Goal: Task Accomplishment & Management: Contribute content

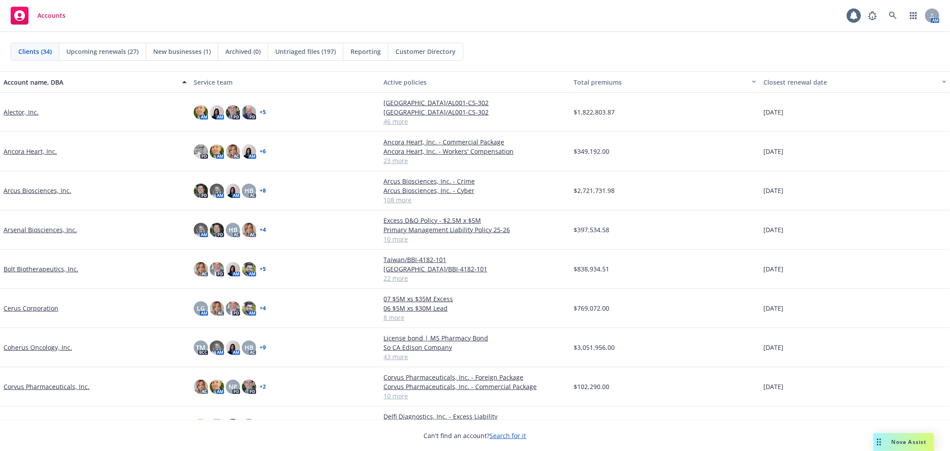
drag, startPoint x: 31, startPoint y: 230, endPoint x: 46, endPoint y: 229, distance: 14.7
click at [31, 230] on link "Arsenal Biosciences, Inc." at bounding box center [41, 229] width 74 height 9
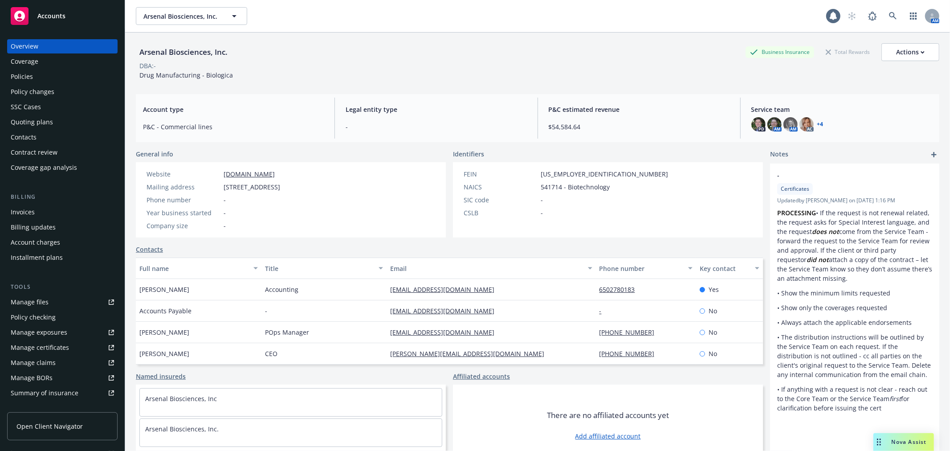
click at [61, 305] on link "Manage files" at bounding box center [62, 302] width 110 height 14
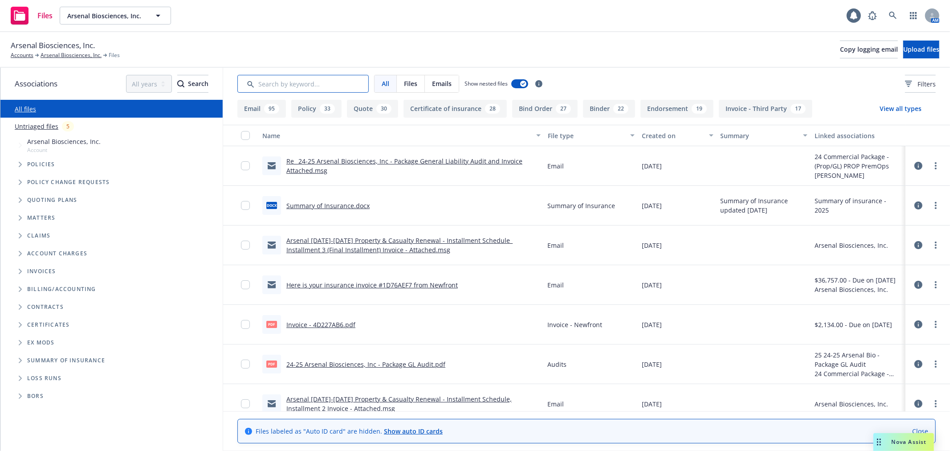
click at [301, 87] on input "Search by keyword..." at bounding box center [302, 84] width 131 height 18
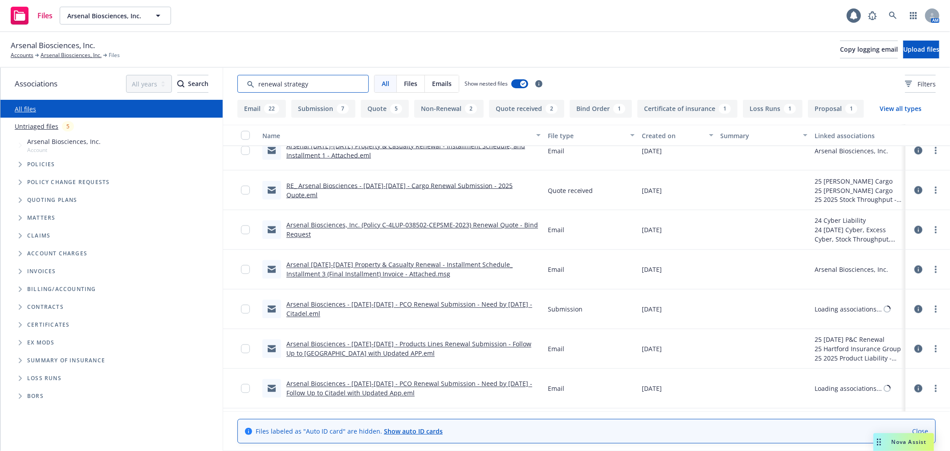
scroll to position [1385, 0]
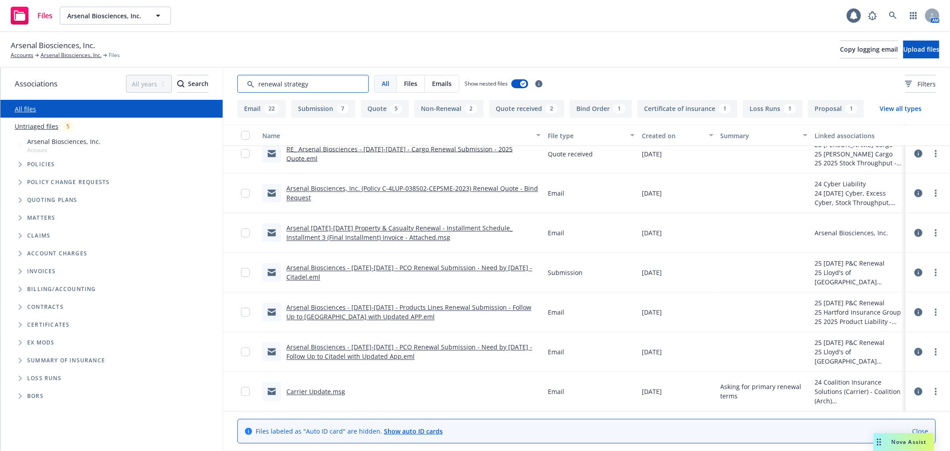
type input "renewal strategy"
drag, startPoint x: 95, startPoint y: 44, endPoint x: 1, endPoint y: 36, distance: 94.8
click at [1, 36] on div "Arsenal Biosciences, Inc. Accounts Arsenal Biosciences, Inc. Files Copy logging…" at bounding box center [475, 50] width 950 height 36
copy span "Arsenal Biosciences, Inc."
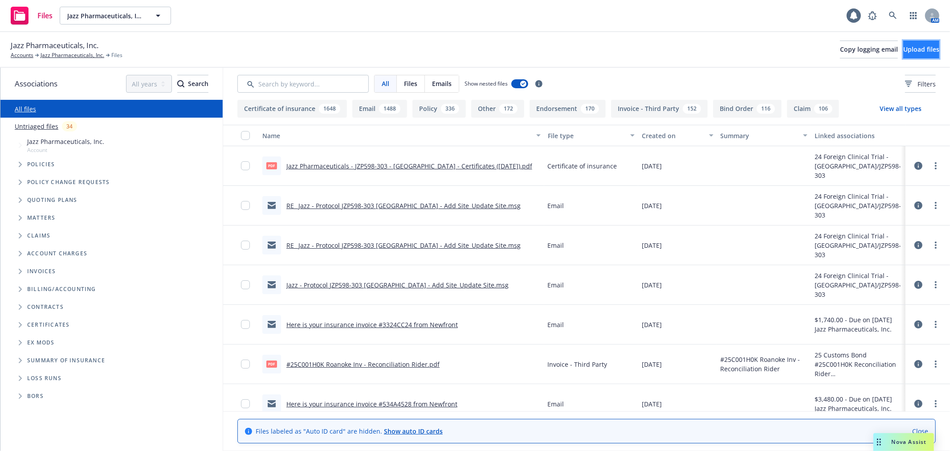
click at [909, 51] on span "Upload files" at bounding box center [922, 49] width 36 height 8
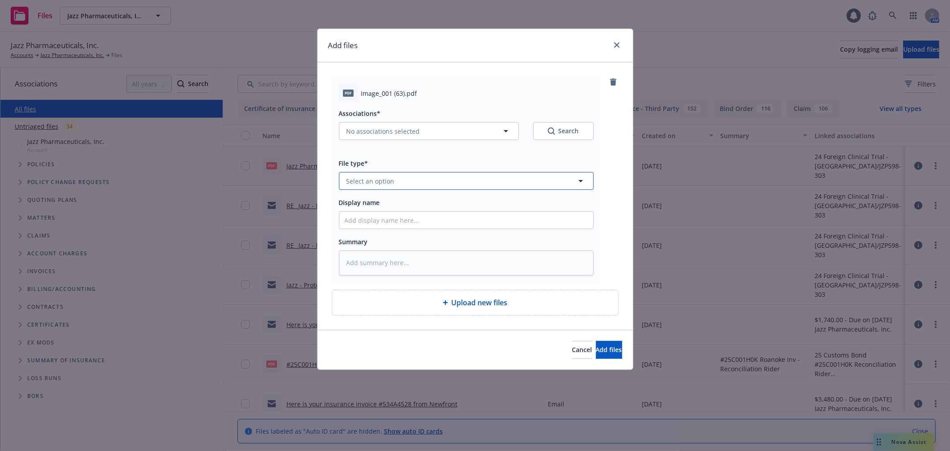
click at [384, 180] on span "Select an option" at bounding box center [371, 180] width 48 height 9
type input "Delivery"
type textarea "x"
type input "Delivery Invoice - Local Placement"
click at [433, 132] on button "No associations selected" at bounding box center [429, 131] width 180 height 18
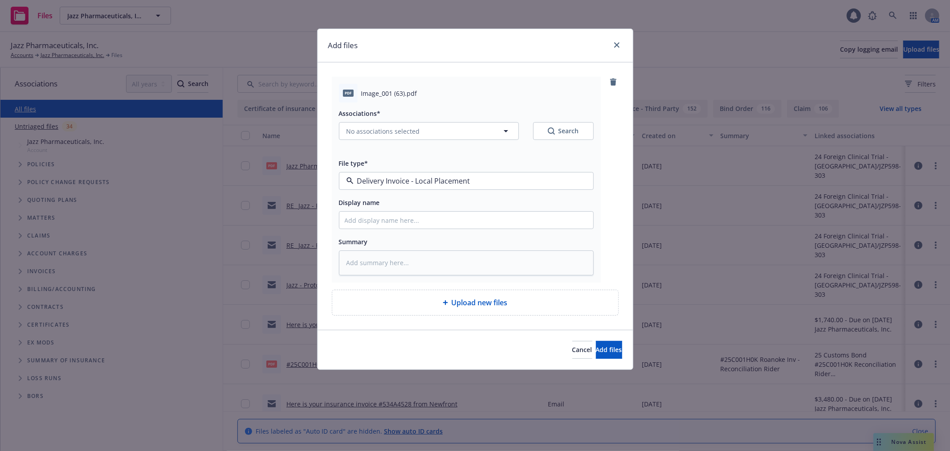
type textarea "x"
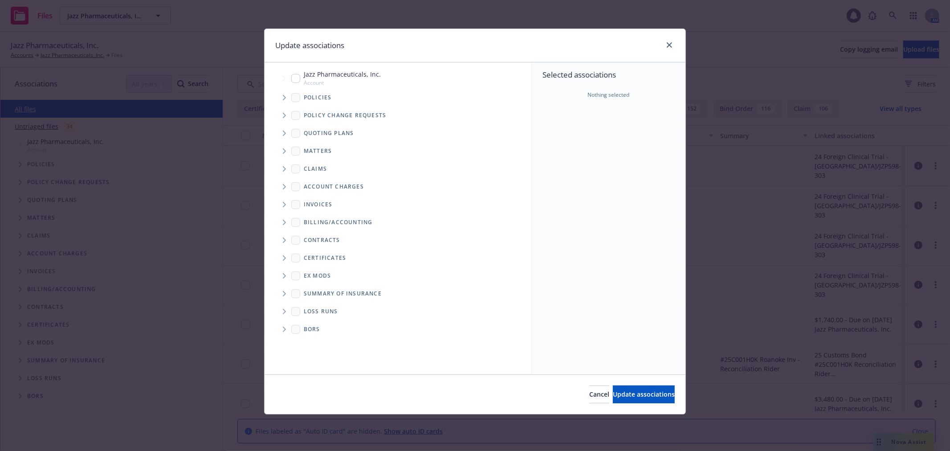
click at [283, 96] on icon "Tree Example" at bounding box center [285, 97] width 4 height 5
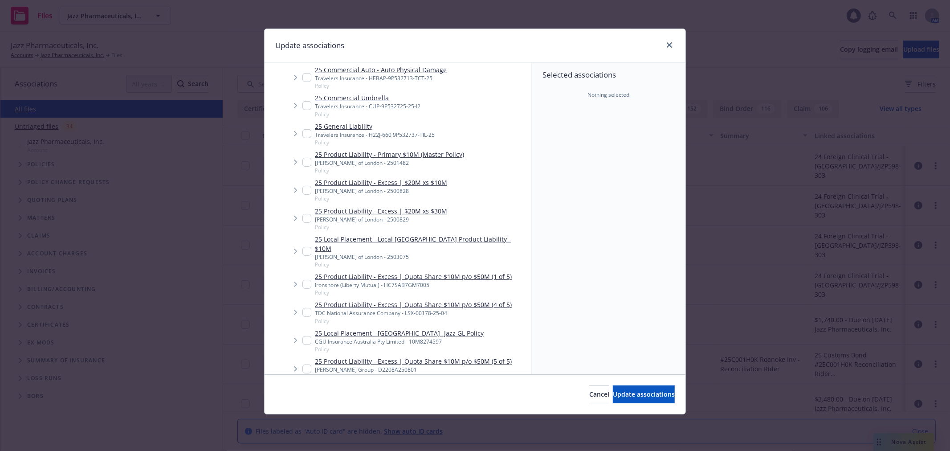
scroll to position [446, 0]
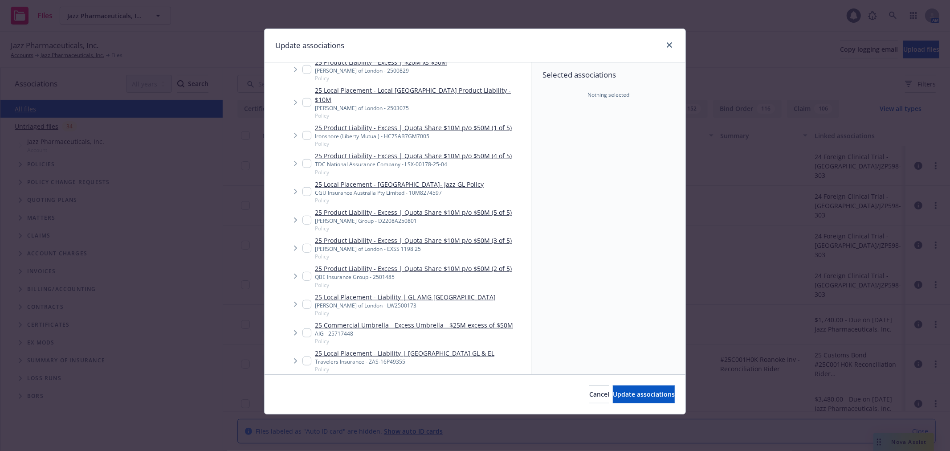
click at [307, 187] on input "Tree Example" at bounding box center [307, 191] width 9 height 9
checkbox input "true"
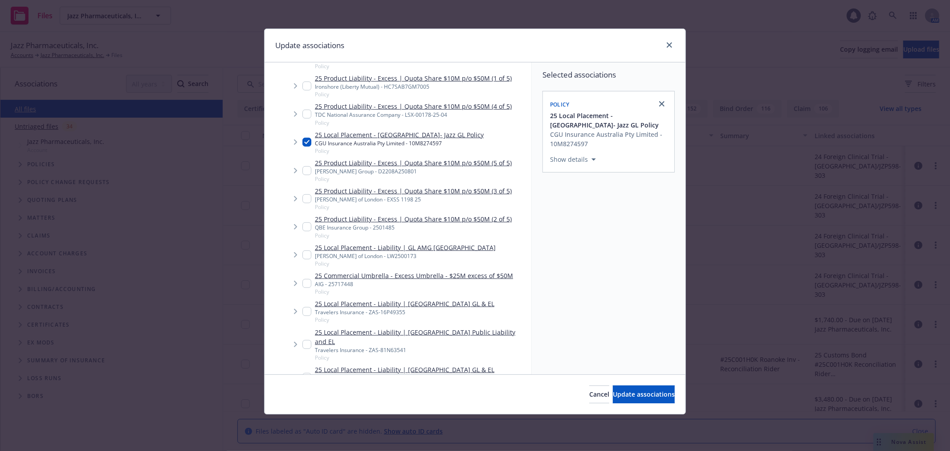
click at [307, 307] on input "Tree Example" at bounding box center [307, 311] width 9 height 9
checkbox input "true"
click at [306, 340] on input "Tree Example" at bounding box center [307, 344] width 9 height 9
checkbox input "true"
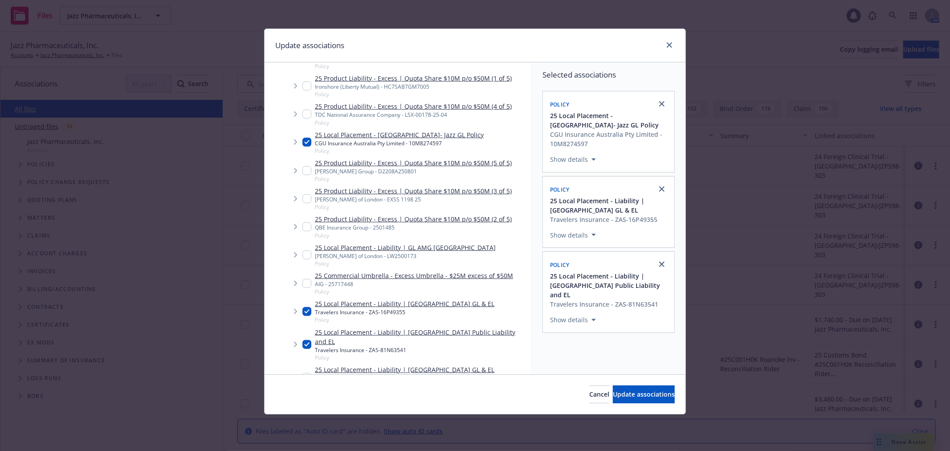
click at [304, 373] on input "Tree Example" at bounding box center [307, 377] width 9 height 9
checkbox input "true"
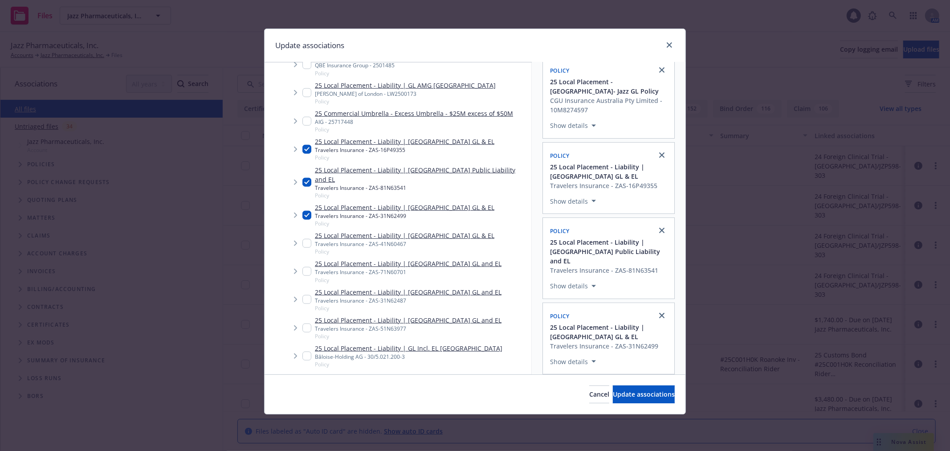
scroll to position [693, 0]
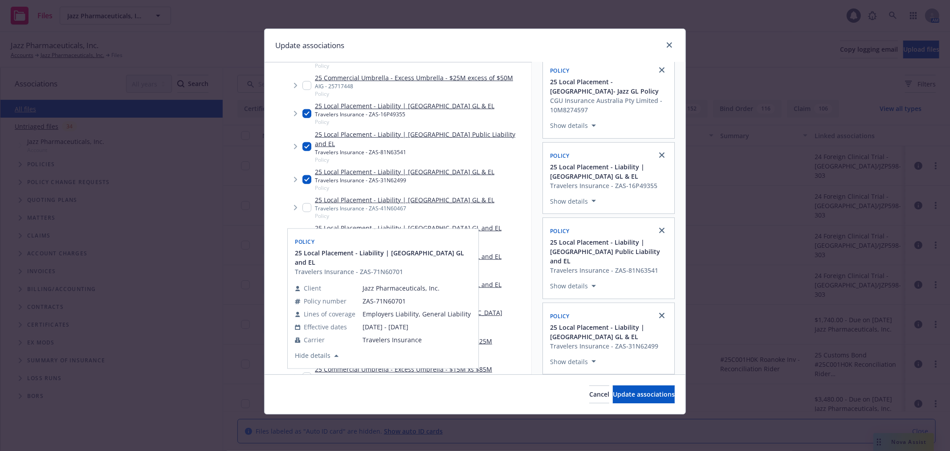
click at [308, 203] on input "Tree Example" at bounding box center [307, 207] width 9 height 9
checkbox input "true"
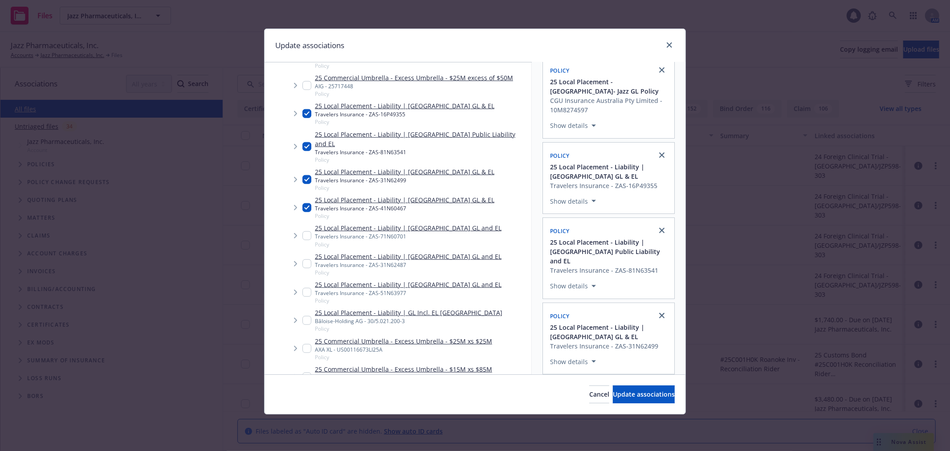
click at [309, 231] on input "Tree Example" at bounding box center [307, 235] width 9 height 9
checkbox input "true"
click at [306, 259] on input "Tree Example" at bounding box center [307, 263] width 9 height 9
checkbox input "true"
click at [302, 285] on span "Tree Example" at bounding box center [295, 292] width 14 height 14
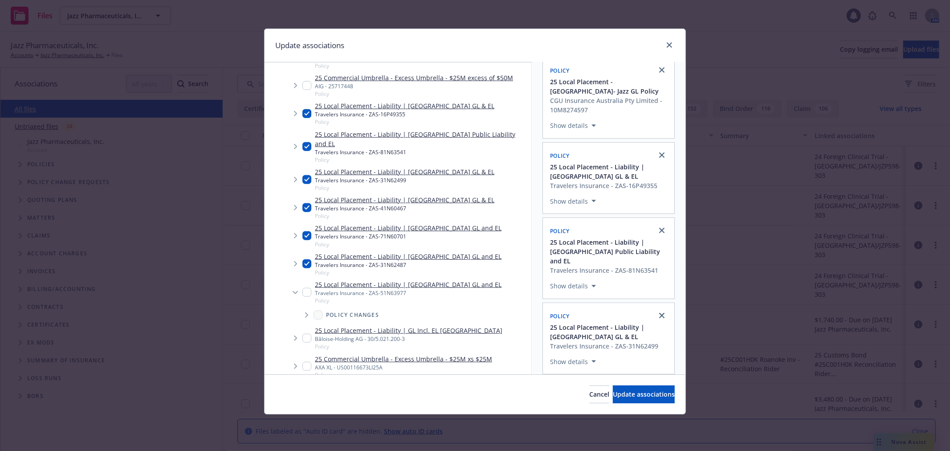
scroll to position [742, 0]
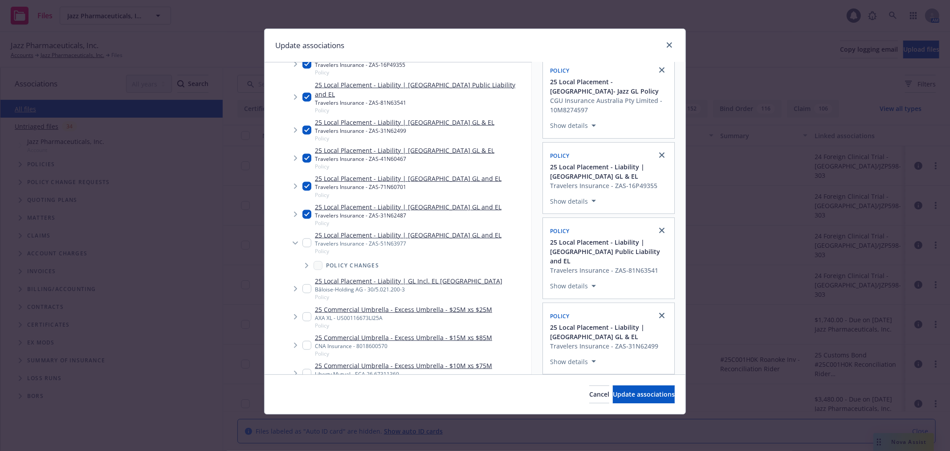
click at [302, 282] on span "Tree Example" at bounding box center [295, 289] width 14 height 14
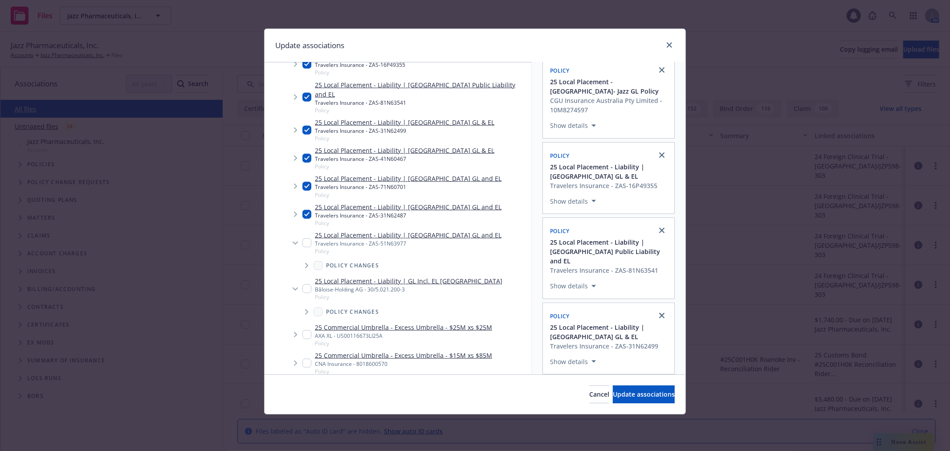
click at [309, 238] on input "Tree Example" at bounding box center [307, 242] width 9 height 9
checkbox input "true"
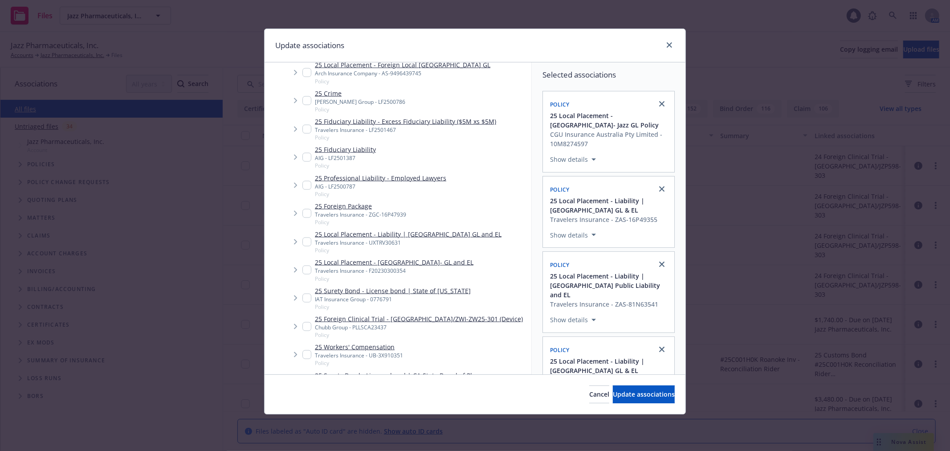
scroll to position [643, 0]
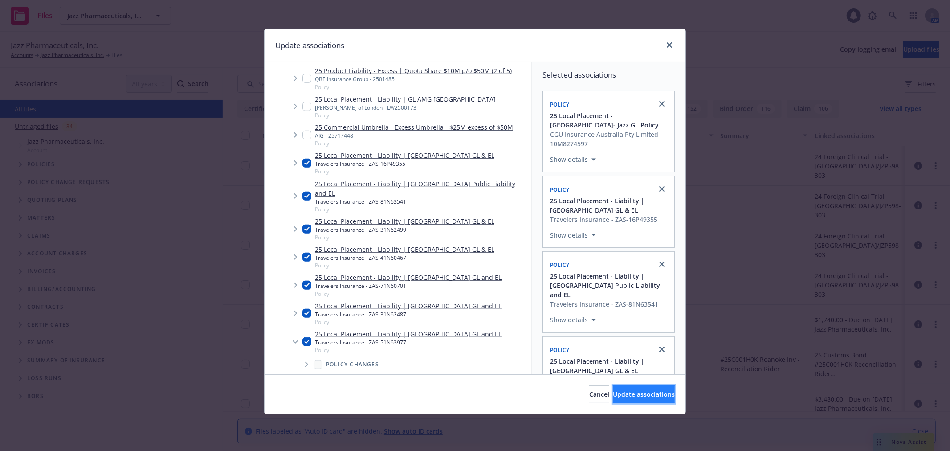
click at [629, 393] on span "Update associations" at bounding box center [644, 394] width 62 height 8
type textarea "x"
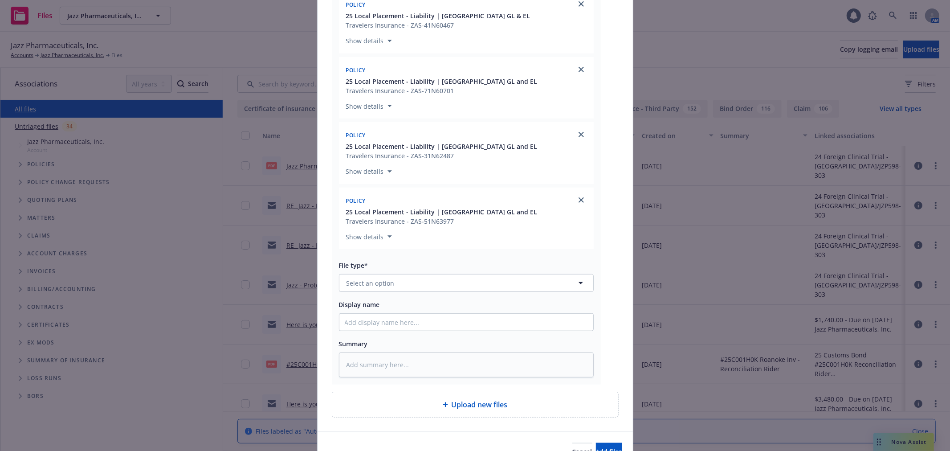
scroll to position [474, 0]
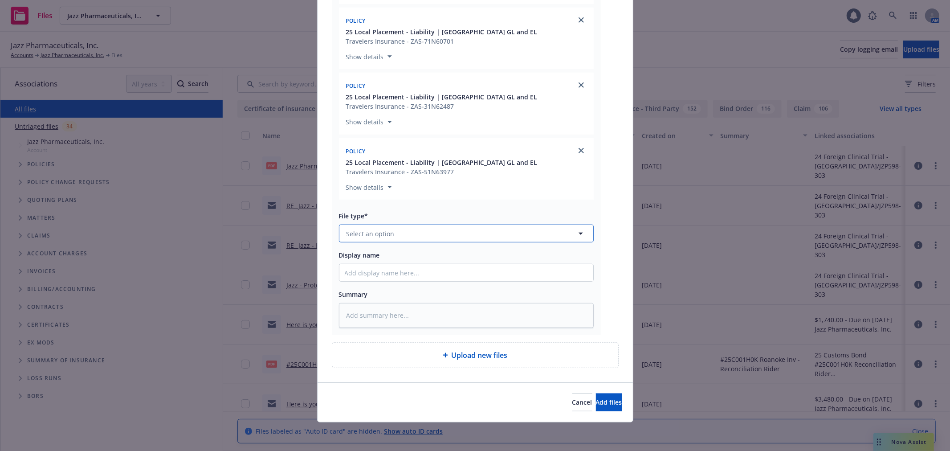
click at [443, 238] on button "Select an option" at bounding box center [466, 234] width 255 height 18
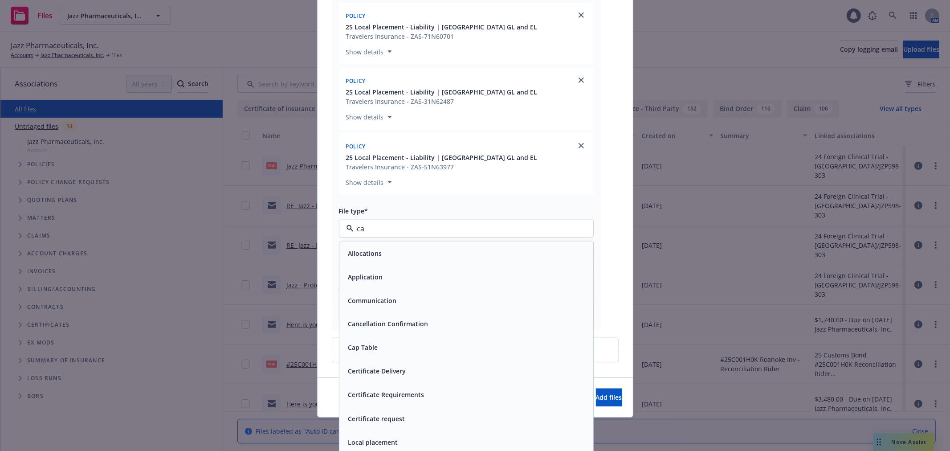
type input "c"
type input "invoice"
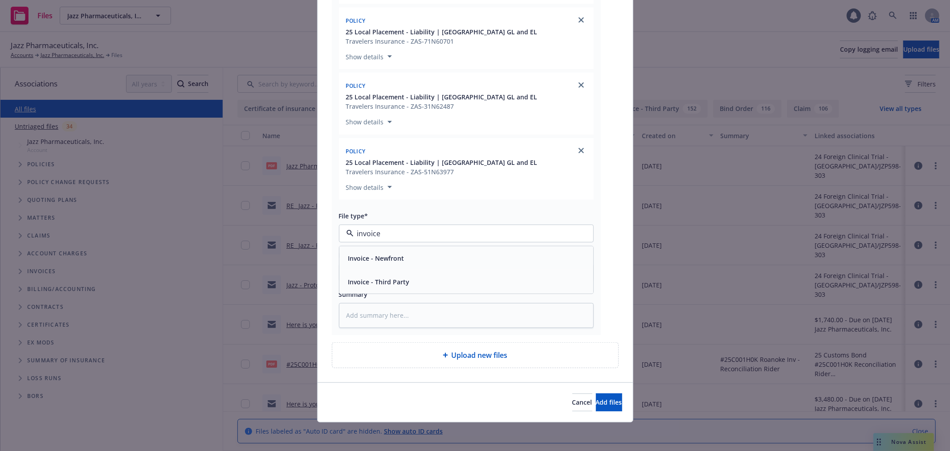
click at [497, 273] on div "Invoice - Third Party" at bounding box center [466, 282] width 254 height 24
click at [475, 270] on input "Display name" at bounding box center [466, 272] width 254 height 17
type textarea "x"
type input "D"
type textarea "x"
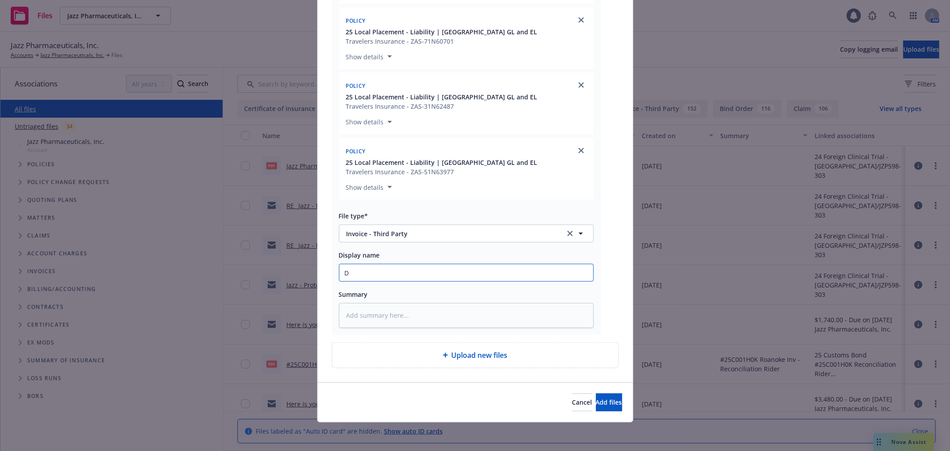
type input "De"
type textarea "x"
type input "Del"
type textarea "x"
type input "Deli"
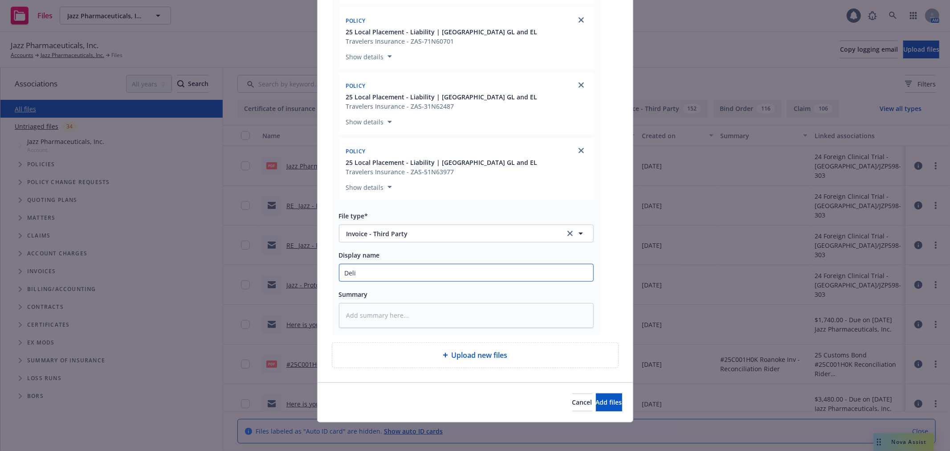
type textarea "x"
type input "Deliv"
type textarea "x"
type input "Delive"
type textarea "x"
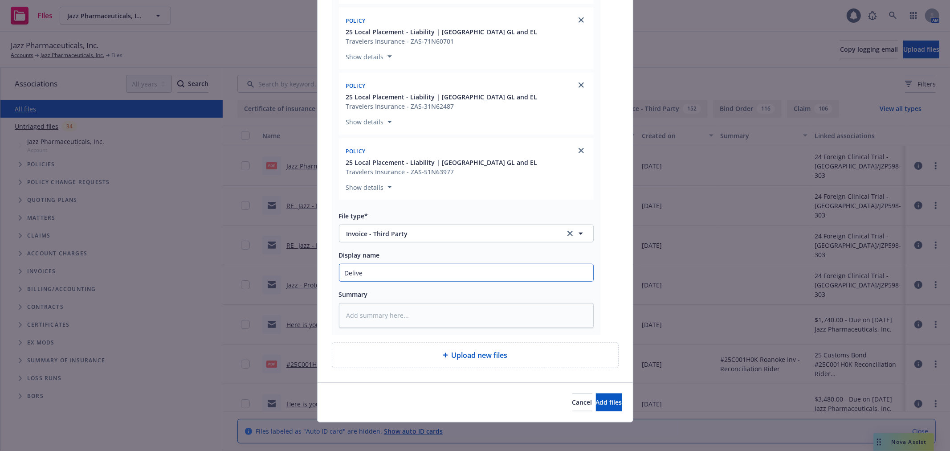
type input "Deliver"
type textarea "x"
type input "Delivery"
type textarea "x"
type input "Delivery"
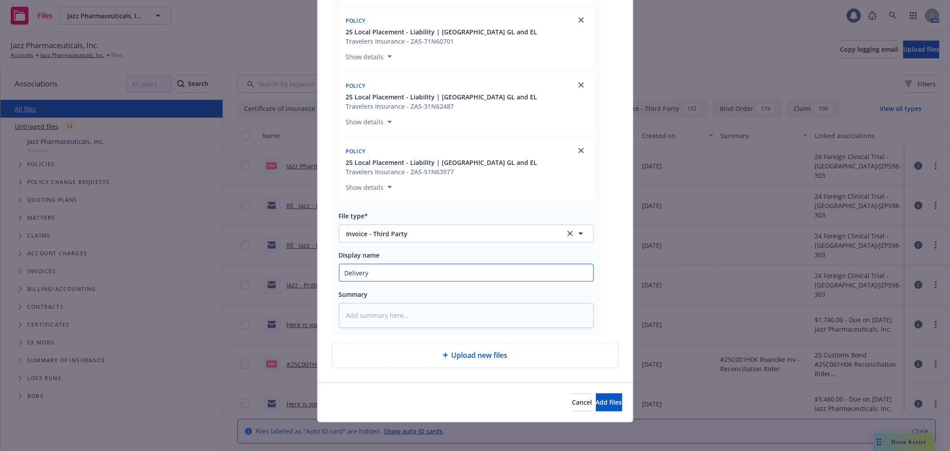
type textarea "x"
type input "Delivery I"
type textarea "x"
type input "Delivery In"
type textarea "x"
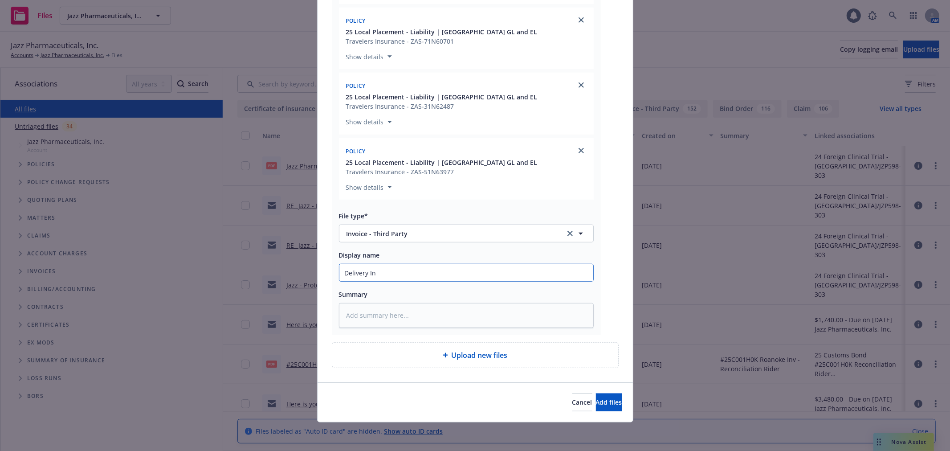
type input "Delivery Inv"
type textarea "x"
type input "Delivery Invo"
type textarea "x"
type input "Delivery Invoi"
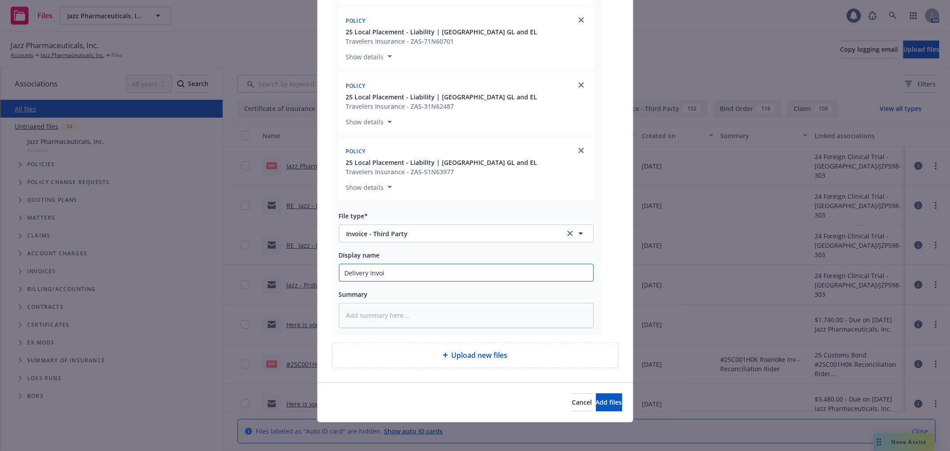
type textarea "x"
type input "Delivery Invoic"
type textarea "x"
type input "Delivery Invoice"
type textarea "x"
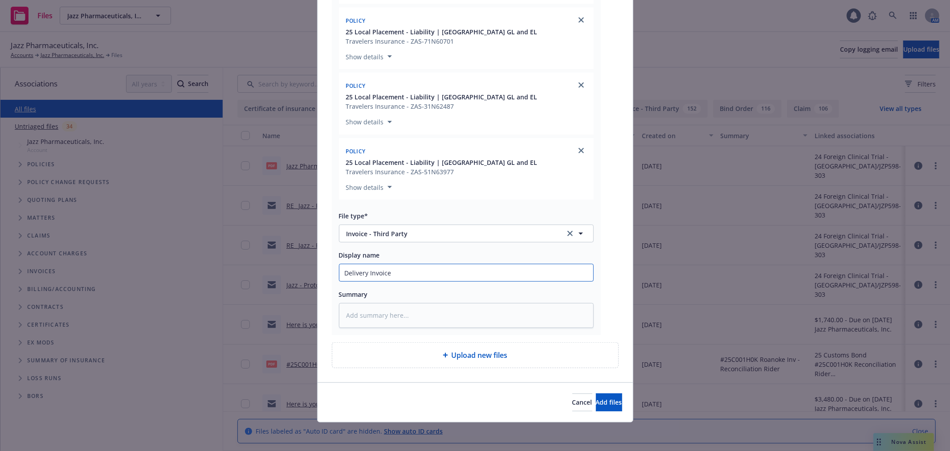
type input "Delivery Invoice"
type textarea "x"
type input "Delivery Invoice L"
type textarea "x"
type input "Delivery Invoice Lo"
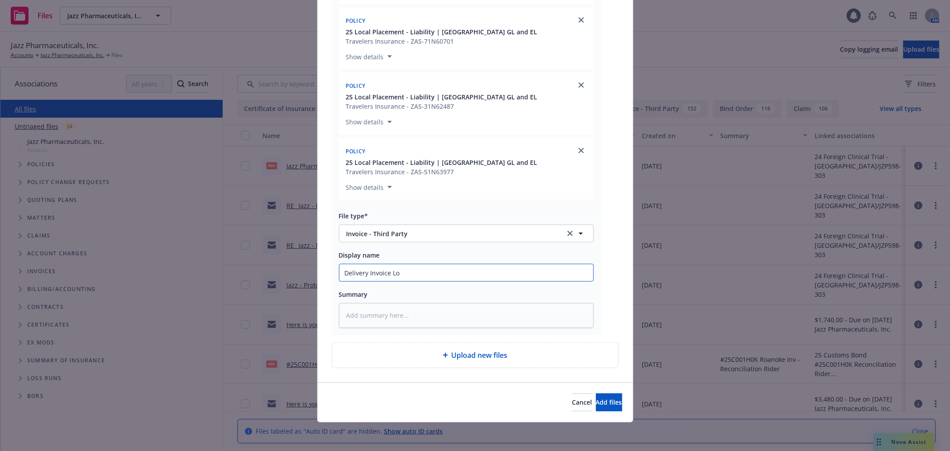
type textarea "x"
type input "Delivery Invoice Loc"
type textarea "x"
type input "Delivery Invoice Loca"
type textarea "x"
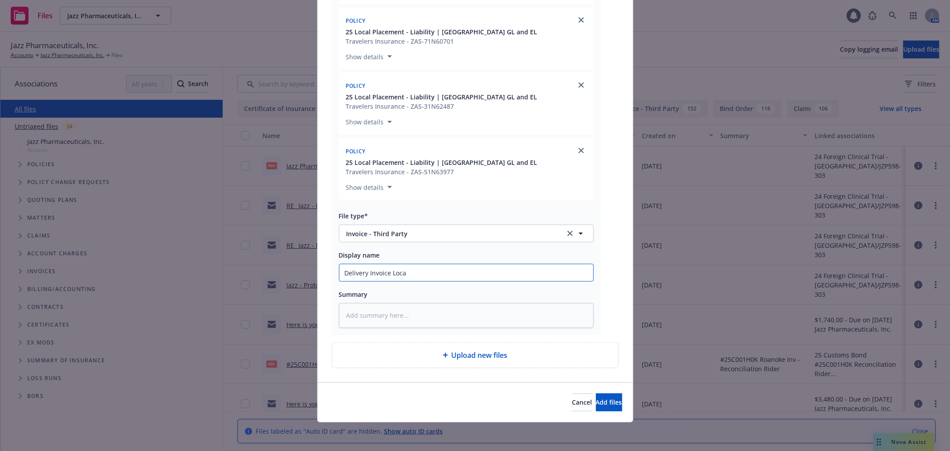
type input "Delivery Invoice Local"
type textarea "x"
type input "Delivery Invoice Local"
type textarea "x"
type input "Delivery Invoice Local P"
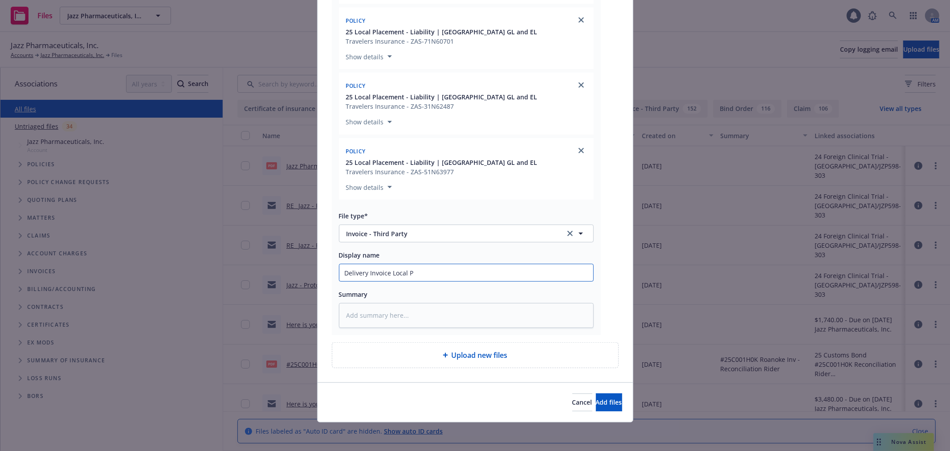
type textarea "x"
type input "Delivery Invoice Local Pl"
type textarea "x"
type input "Delivery Invoice Local Pla"
type textarea "x"
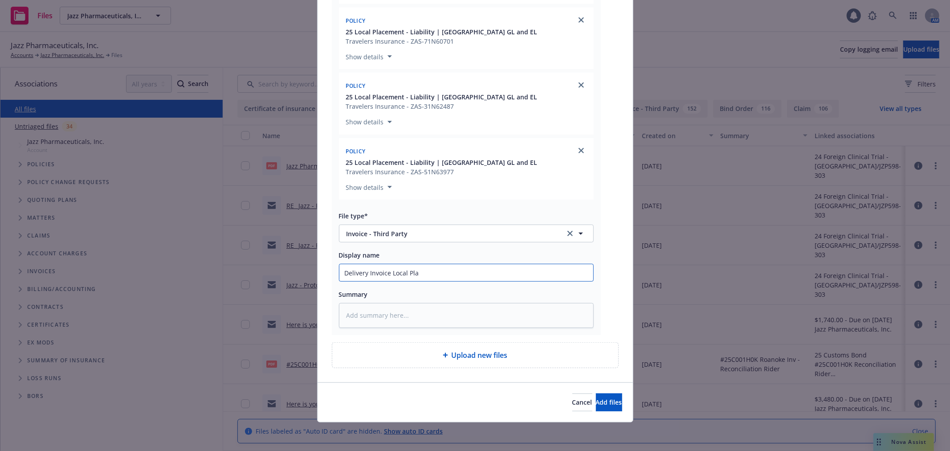
type input "Delivery Invoice Local Plan"
type textarea "x"
type input "Delivery Invoice Local Planc"
type textarea "x"
type input "Delivery Invoice Local Plance"
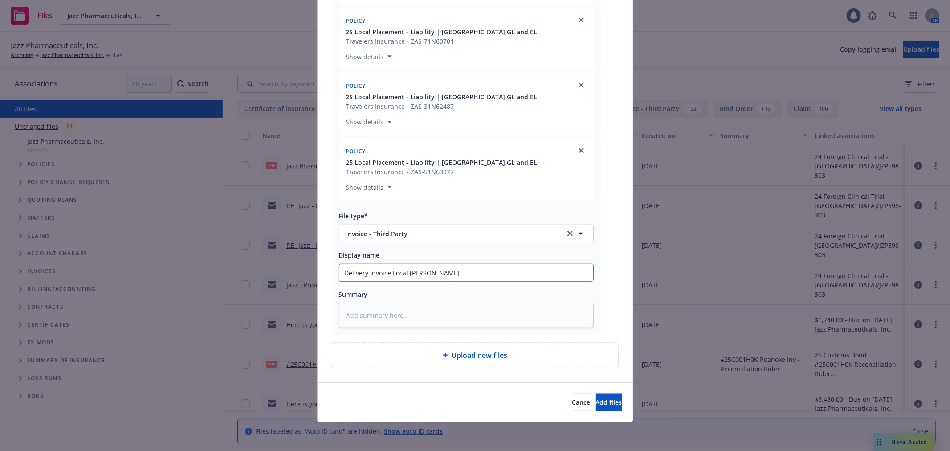
type textarea "x"
type input "Delivery Invoice Local Planc"
type textarea "x"
type input "Delivery Invoice Local Plan"
type textarea "x"
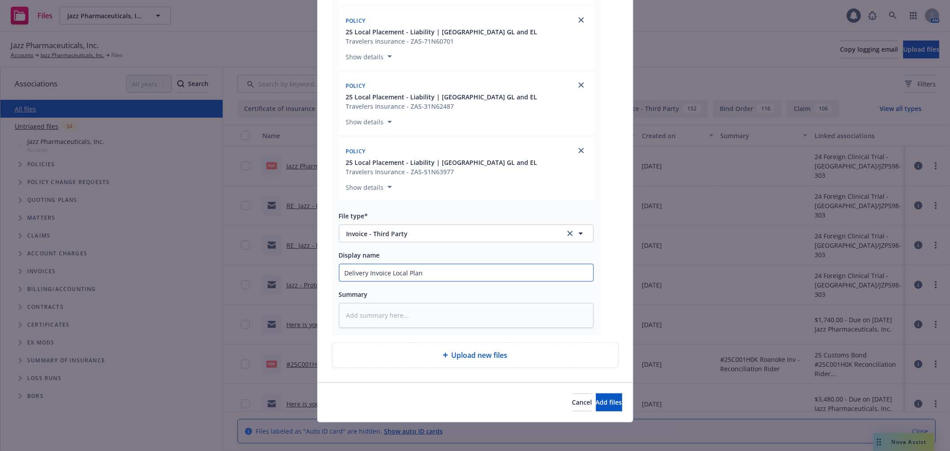
type input "Delivery Invoice Local Pla"
type textarea "x"
type input "Delivery Invoice Local Place"
type textarea "x"
type input "Delivery Invoice Local Placem"
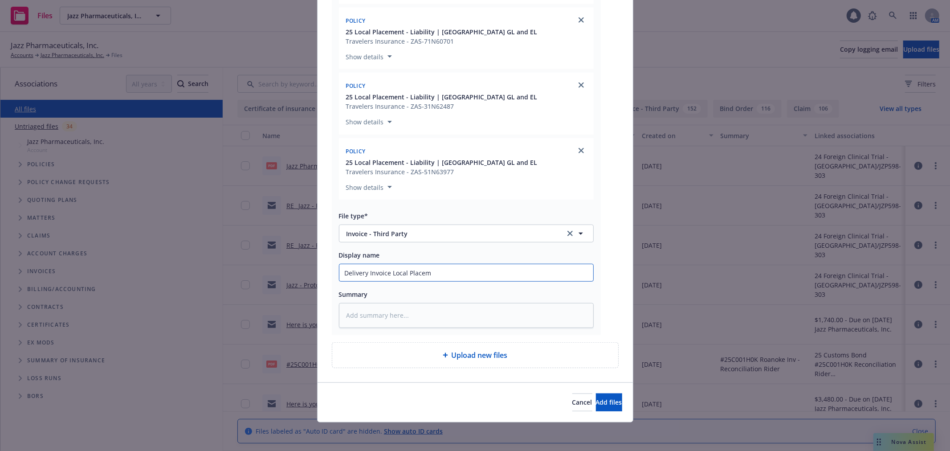
type textarea "x"
type input "Delivery Invoice Local Placeme"
type textarea "x"
type input "Delivery Invoice Local Placement"
type textarea "x"
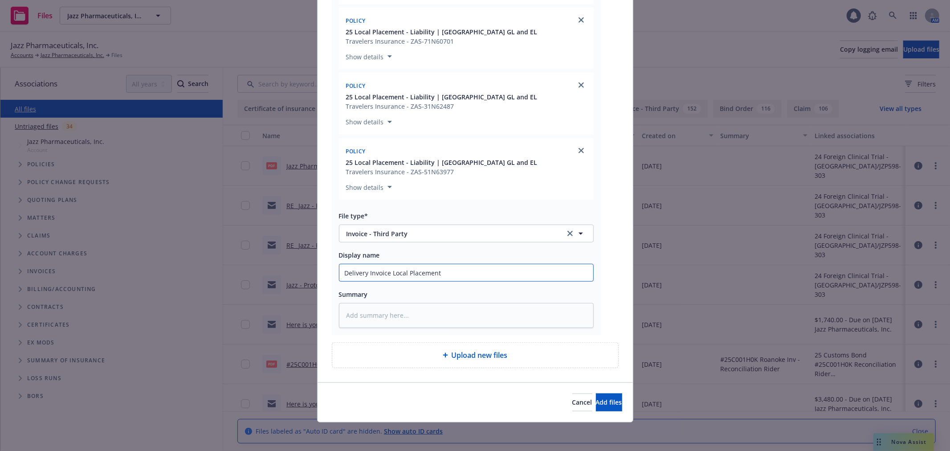
type input "Delivery Invoice Local Placement"
type textarea "x"
type input "Delivery Invoice Local Placement -"
type textarea "x"
type input "Delivery Invoice Local Placement -"
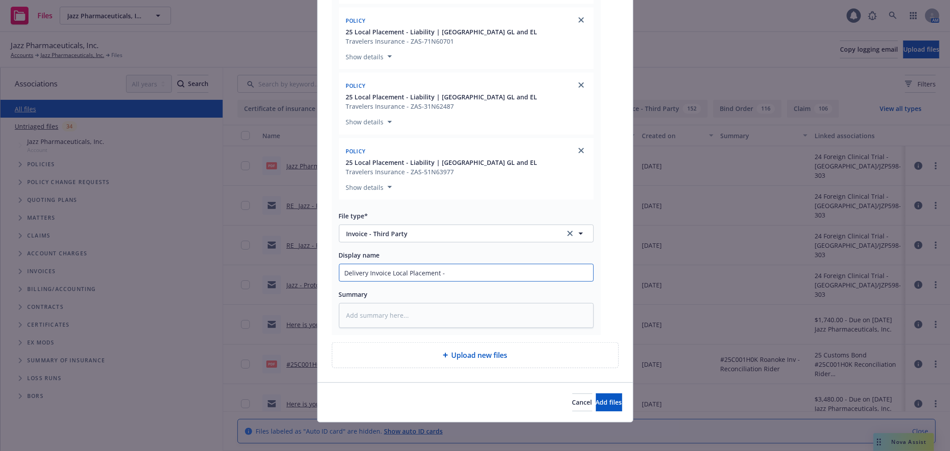
type textarea "x"
type input "Delivery Invoice Local Placement - C"
type textarea "x"
type input "Delivery Invoice Local Placement - Ca"
type textarea "x"
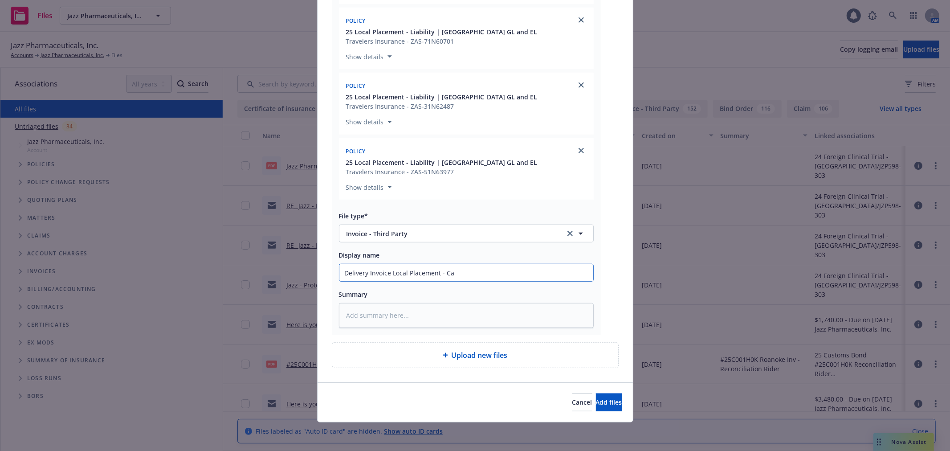
type input "Delivery Invoice Local Placement - Car"
type textarea "x"
type input "Delivery Invoice Local Placement - Carr"
type textarea "x"
type input "Delivery Invoice Local Placement - Carri"
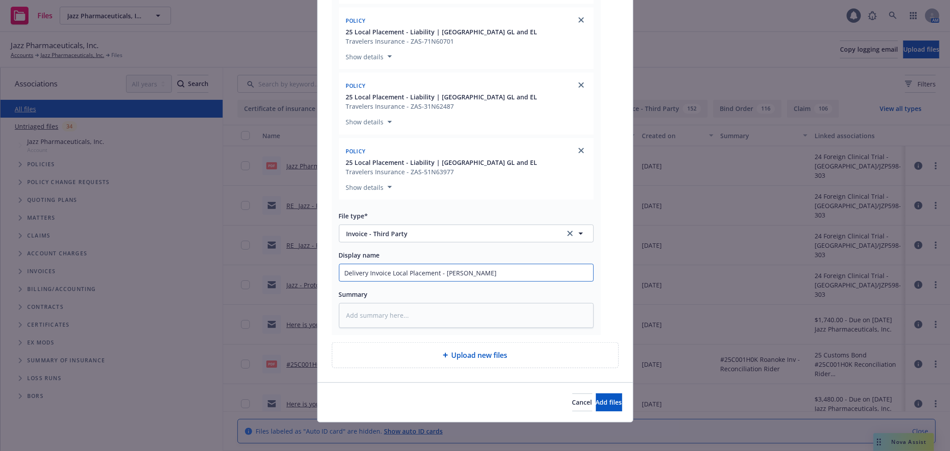
type textarea "x"
type input "Delivery Invoice Local Placement - Carrie"
type textarea "x"
type input "Delivery Invoice Local Placement - Carrier"
type textarea "x"
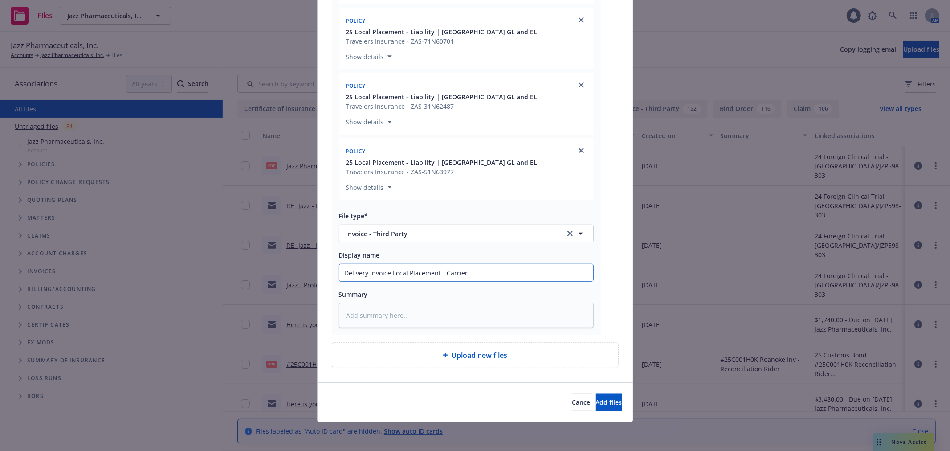
type input "Delivery Invoice Local Placement - Carrier"
type textarea "x"
type input "Delivery Invoice Local Placement - Carrier I"
type textarea "x"
type input "Delivery Invoice Local Placement - Carrier In"
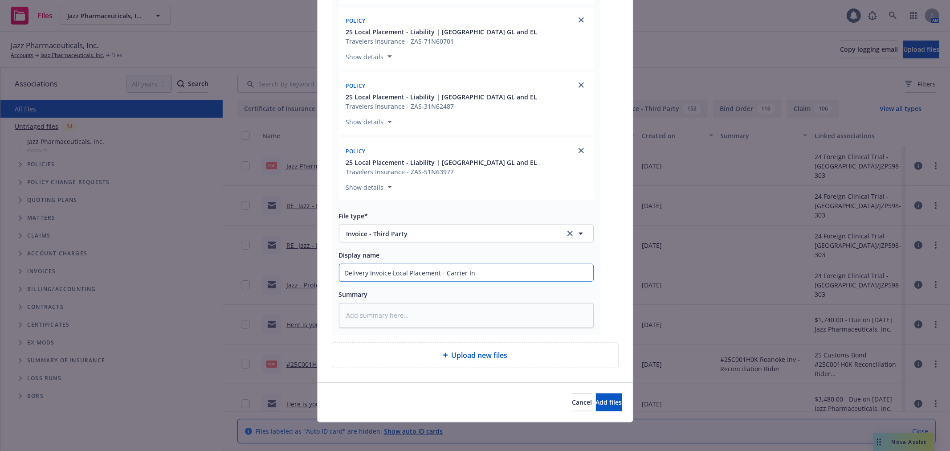
type textarea "x"
type input "Delivery Invoice Local Placement - Carrier Inv"
type textarea "x"
type input "Delivery Invoice Local Placement - Carrier Invo"
type textarea "x"
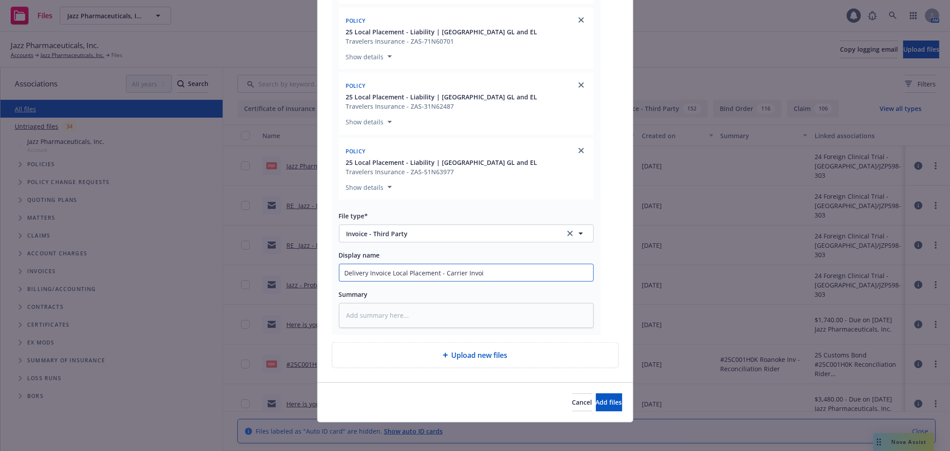
type input "Delivery Invoice Local Placement - Carrier Invoic"
type textarea "x"
type input "Delivery Invoice Local Placement - Carrier Invoice"
click at [599, 398] on span "Add files" at bounding box center [609, 402] width 26 height 8
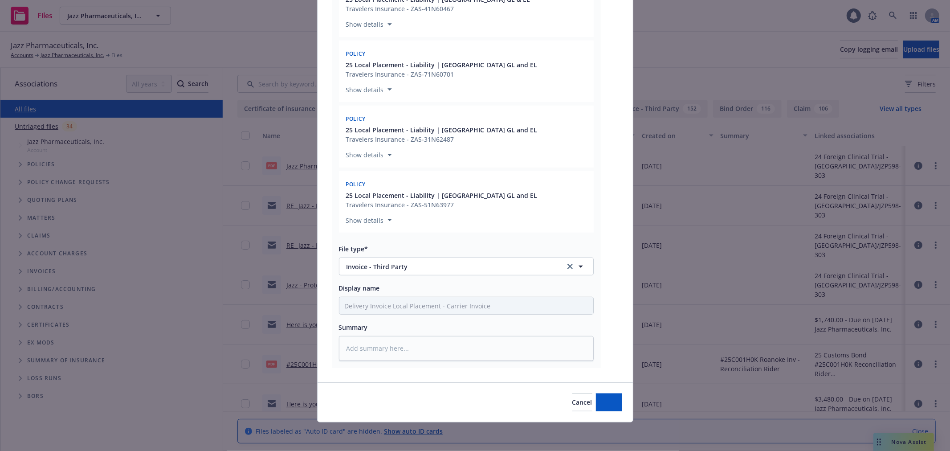
type textarea "x"
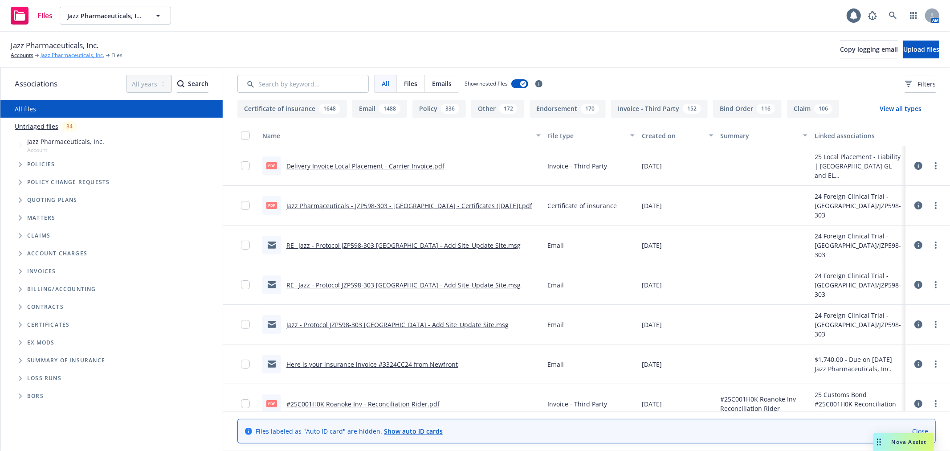
click at [50, 57] on link "Jazz Pharmaceuticals, Inc." at bounding box center [73, 55] width 64 height 8
